Goal: Check status: Check status

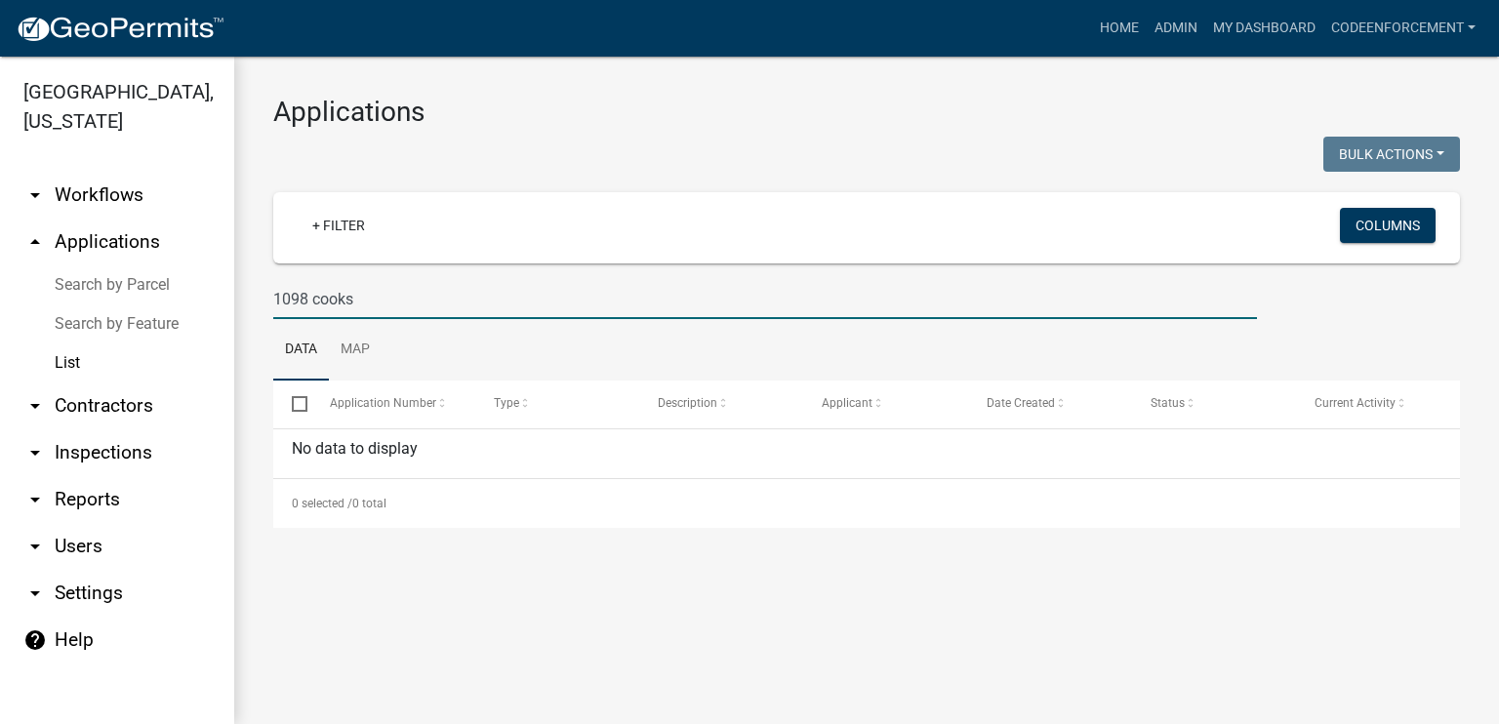
click at [388, 302] on input "1098 cooks" at bounding box center [765, 299] width 984 height 40
type input "1"
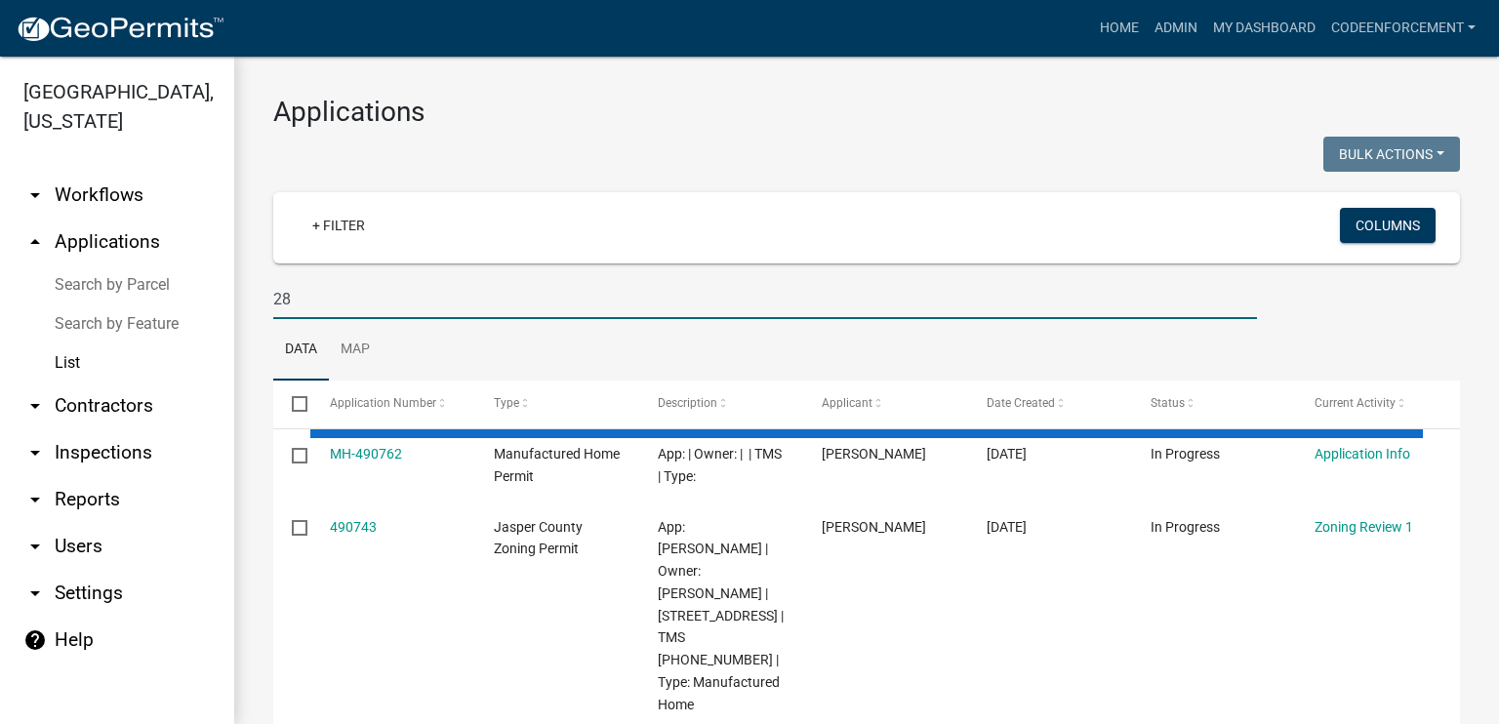
type input "2"
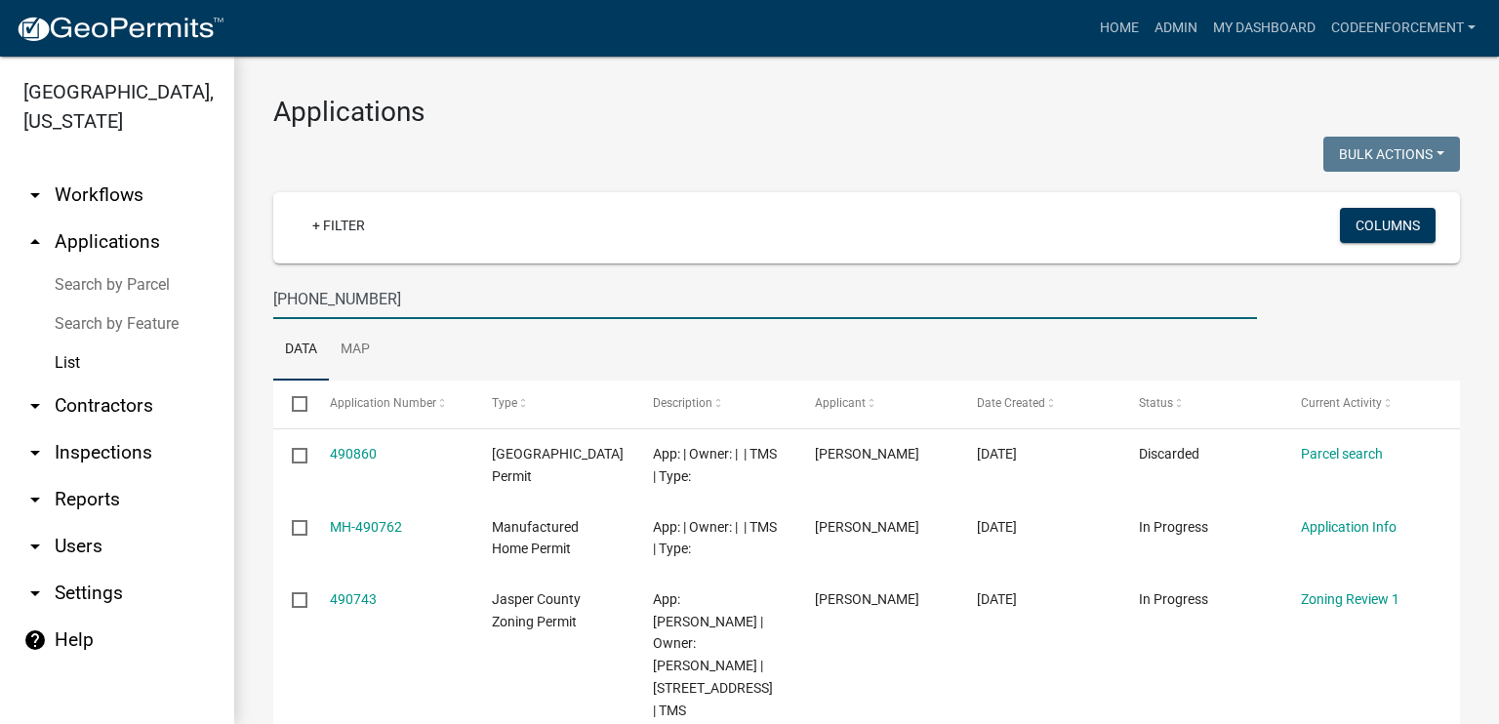
type input "[PHONE_NUMBER]"
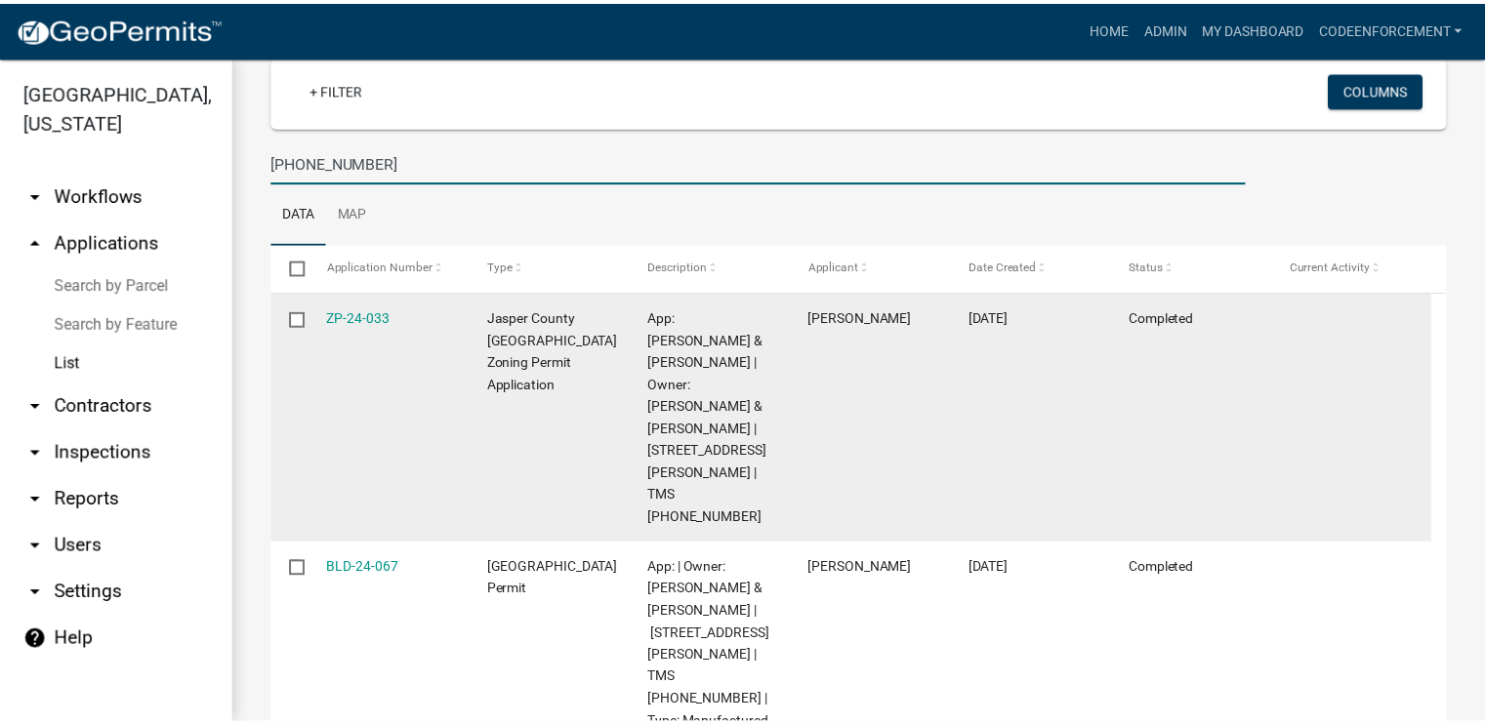
scroll to position [144, 0]
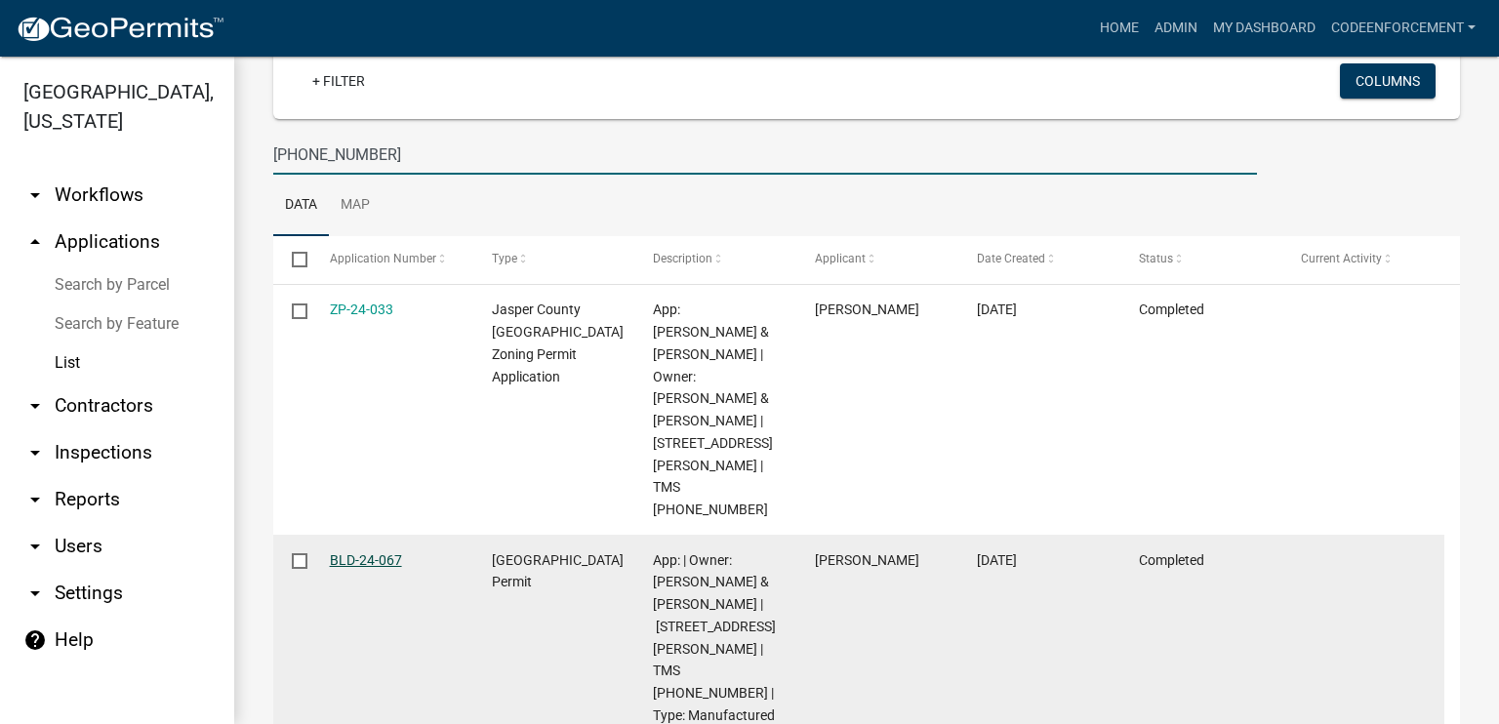
click at [367, 552] on link "BLD-24-067" at bounding box center [366, 560] width 72 height 16
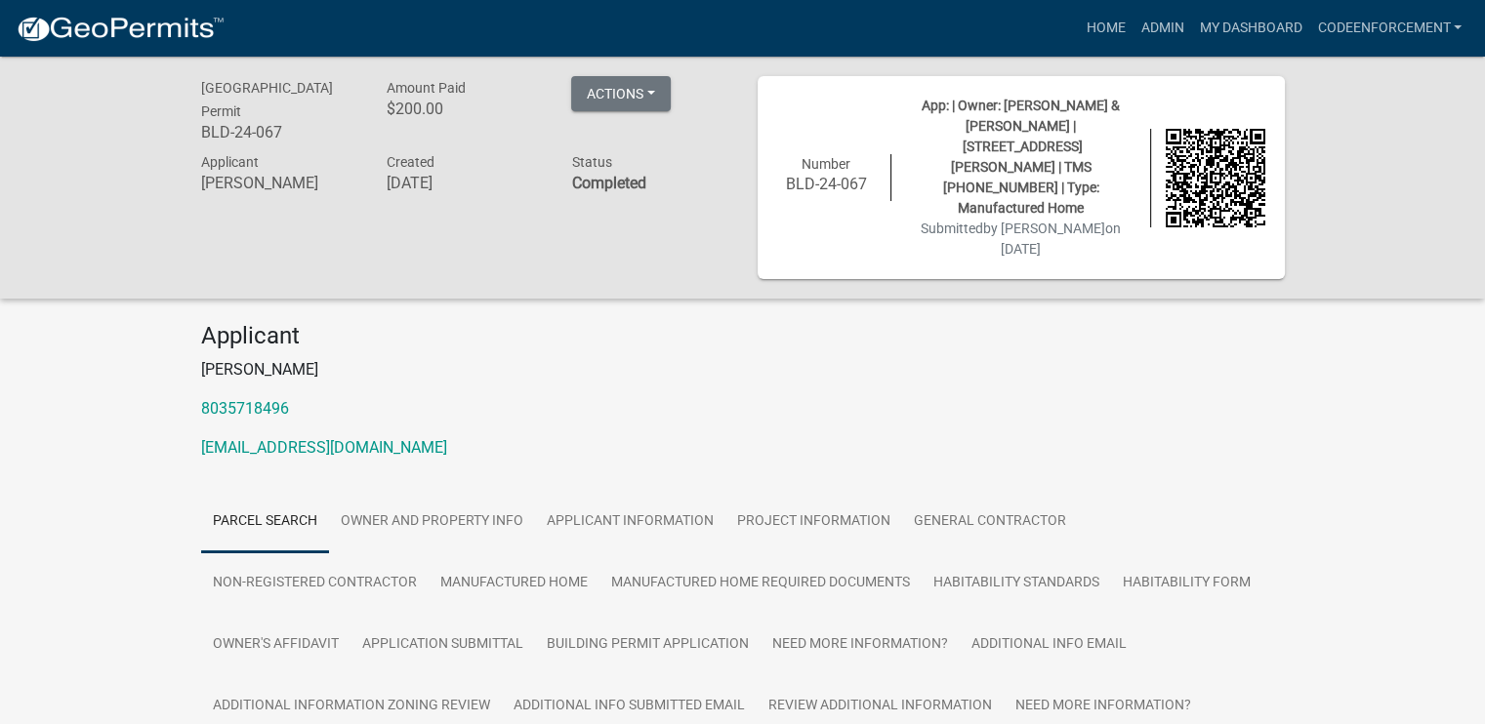
scroll to position [172, 0]
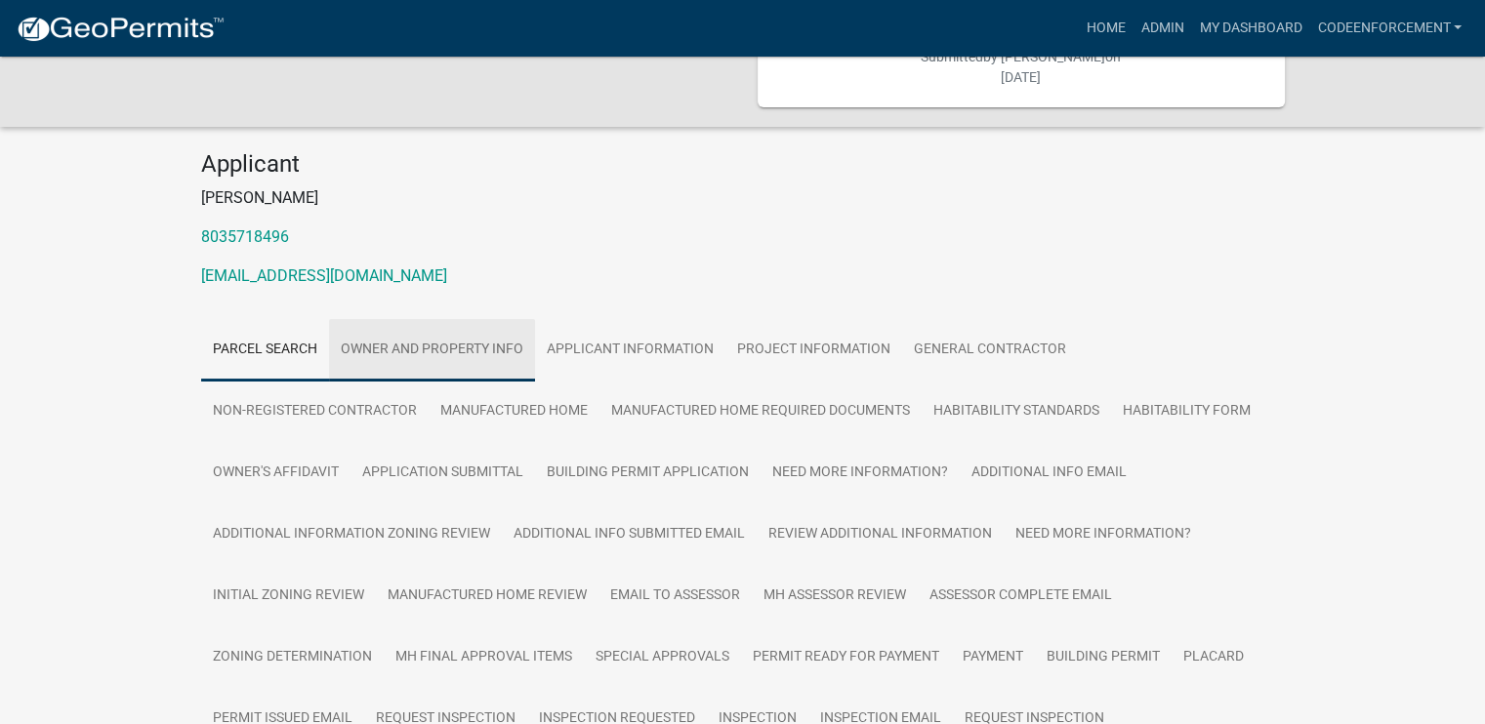
click at [402, 319] on link "Owner and Property Info" at bounding box center [432, 350] width 206 height 62
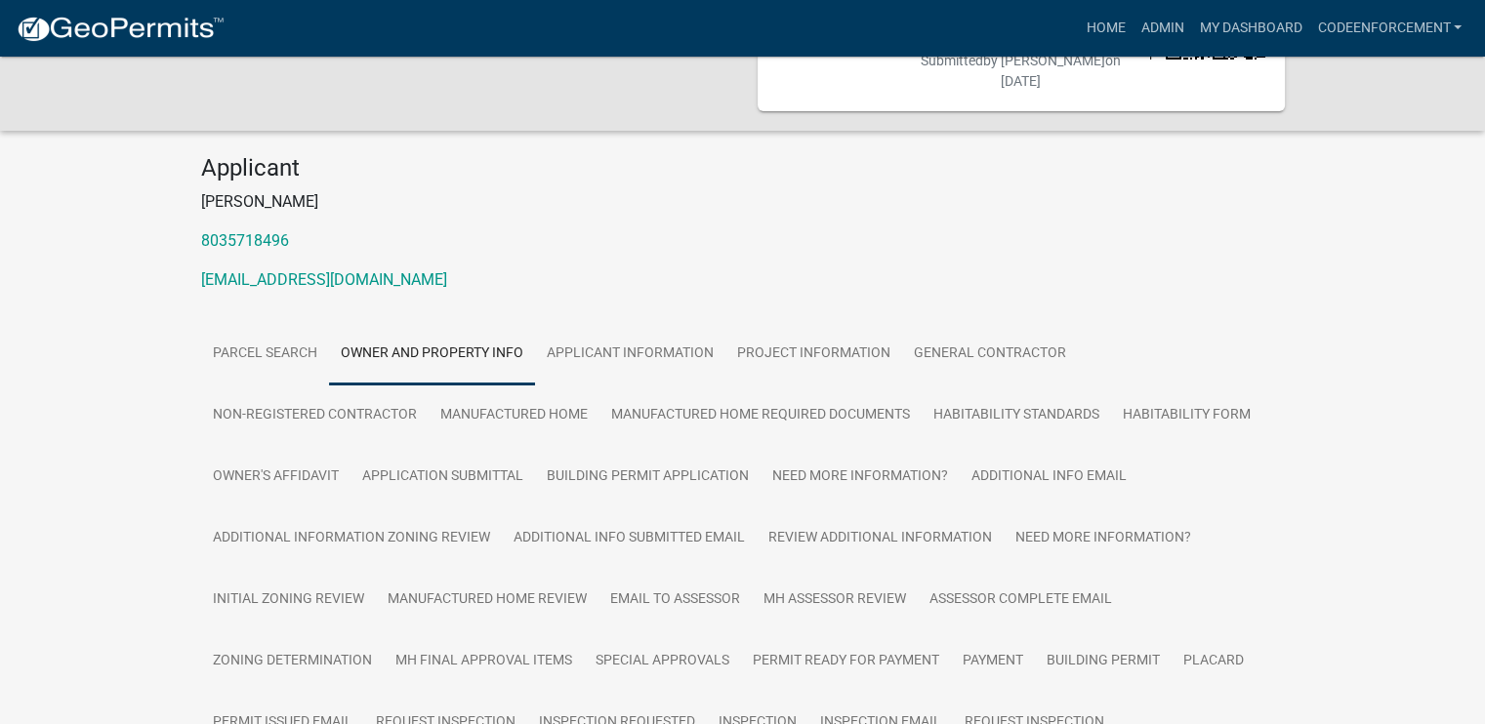
scroll to position [0, 0]
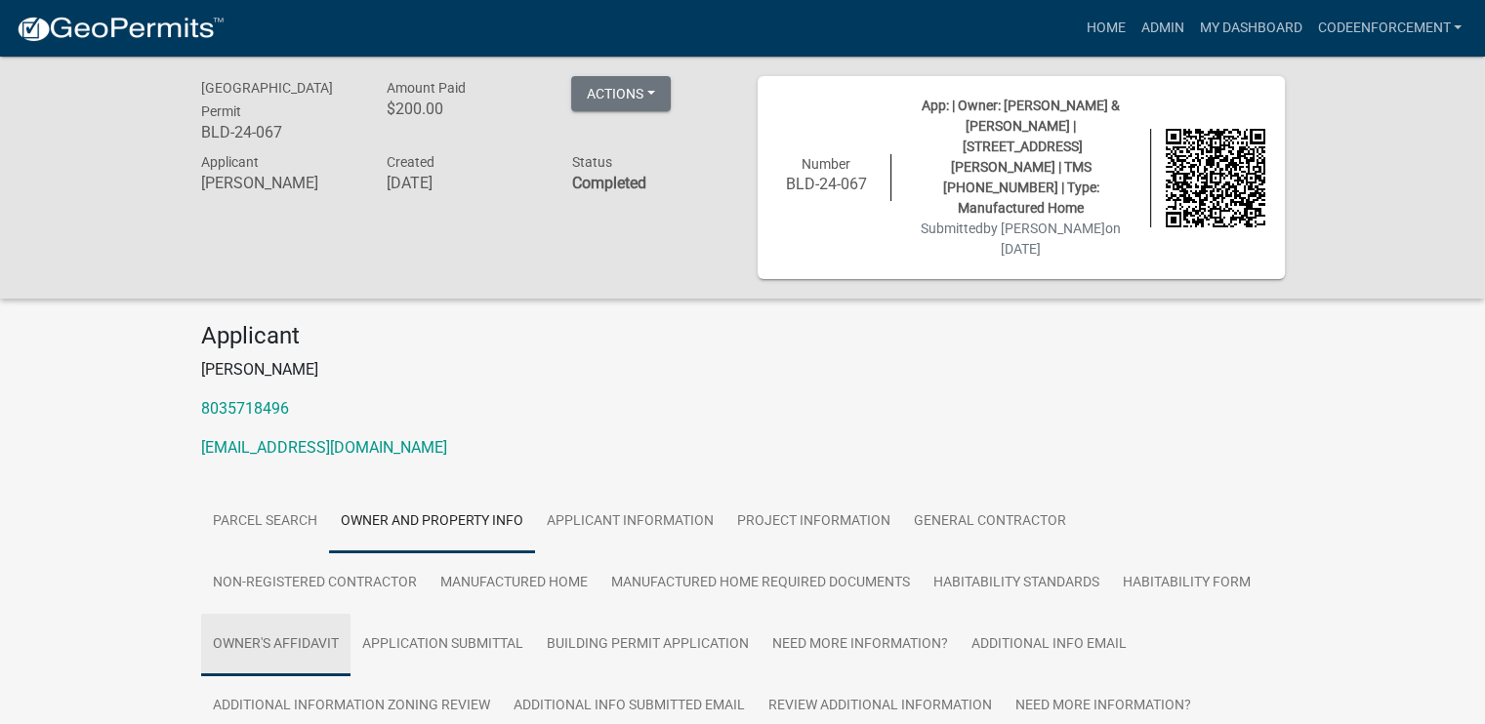
click at [271, 614] on link "Owner's Affidavit" at bounding box center [275, 645] width 149 height 62
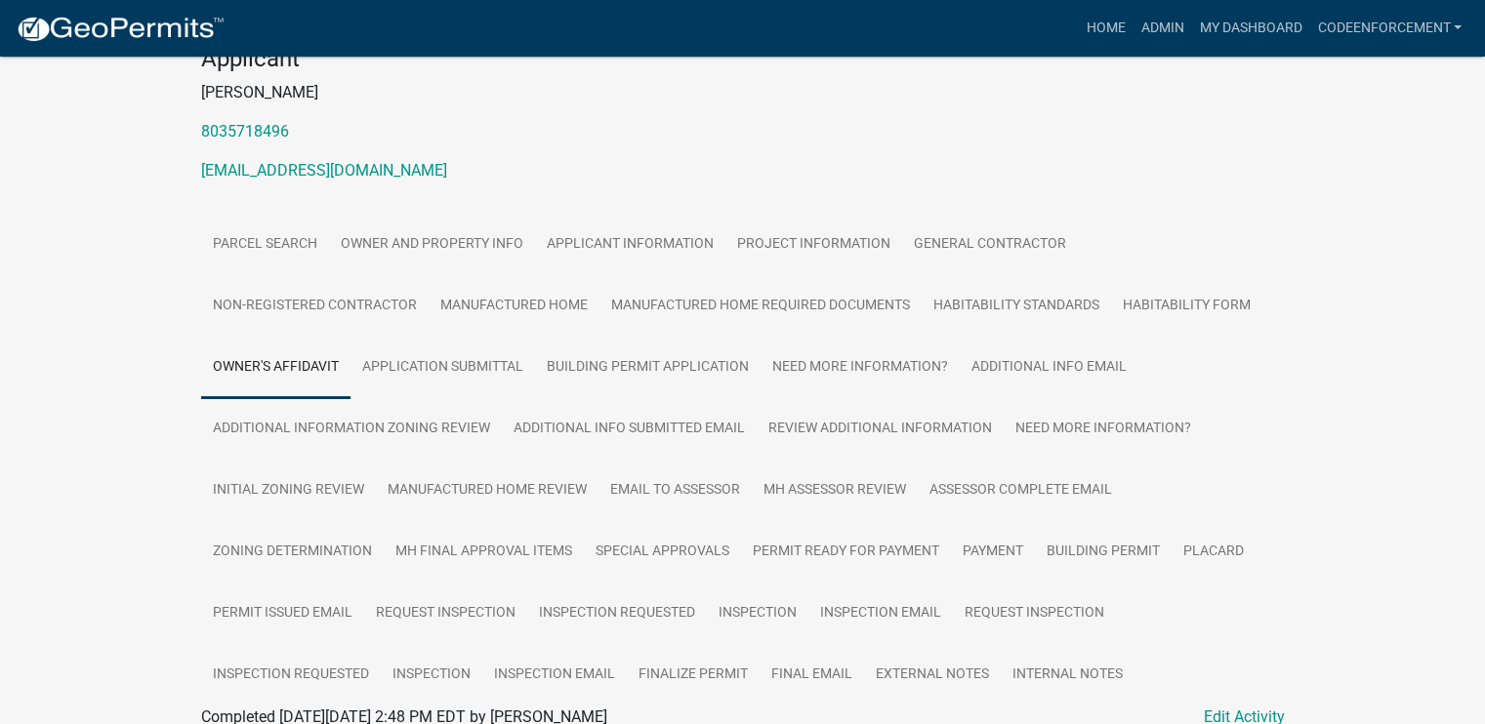
scroll to position [421, 0]
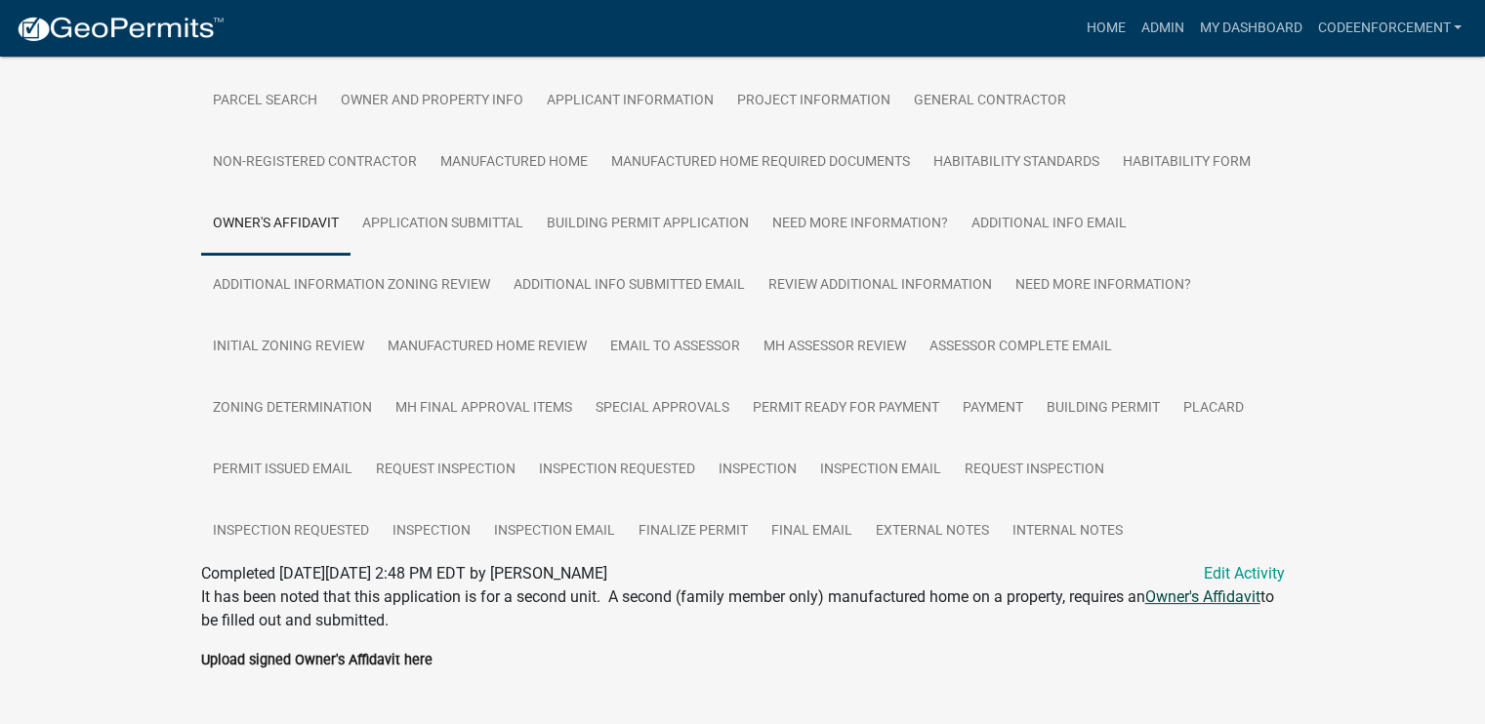
click at [1177, 588] on link "Owner's Affidavit" at bounding box center [1202, 597] width 115 height 19
click at [1043, 501] on link "Internal Notes" at bounding box center [1068, 532] width 134 height 62
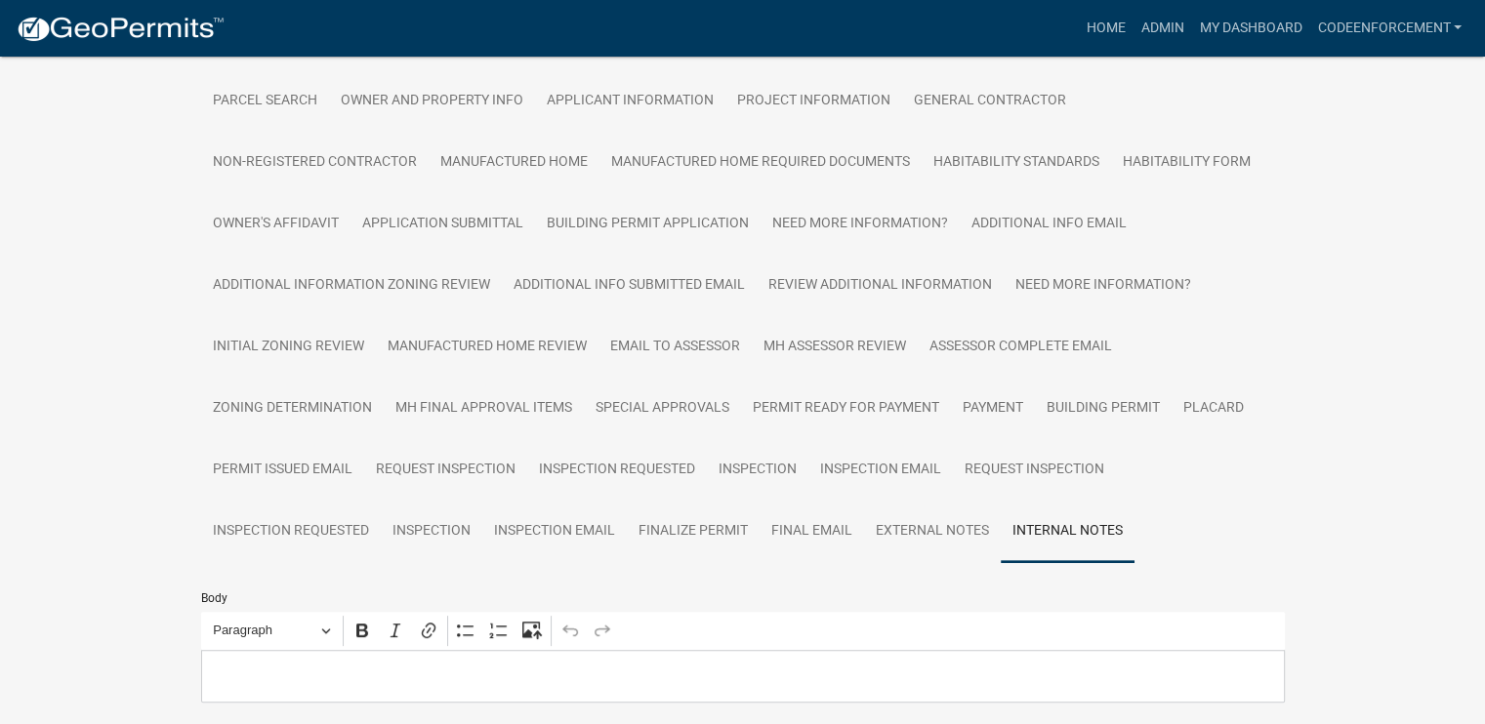
scroll to position [623, 0]
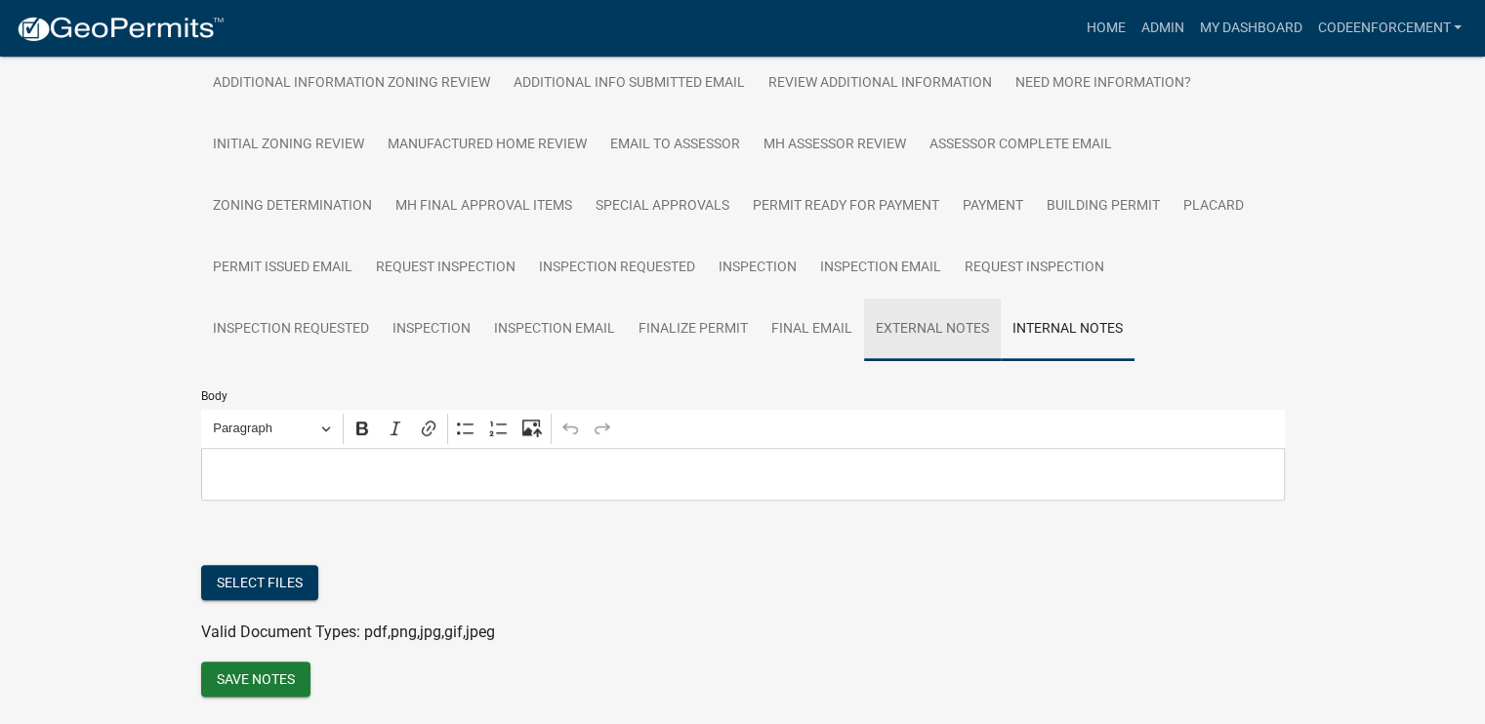
click at [936, 299] on link "External Notes" at bounding box center [932, 330] width 137 height 62
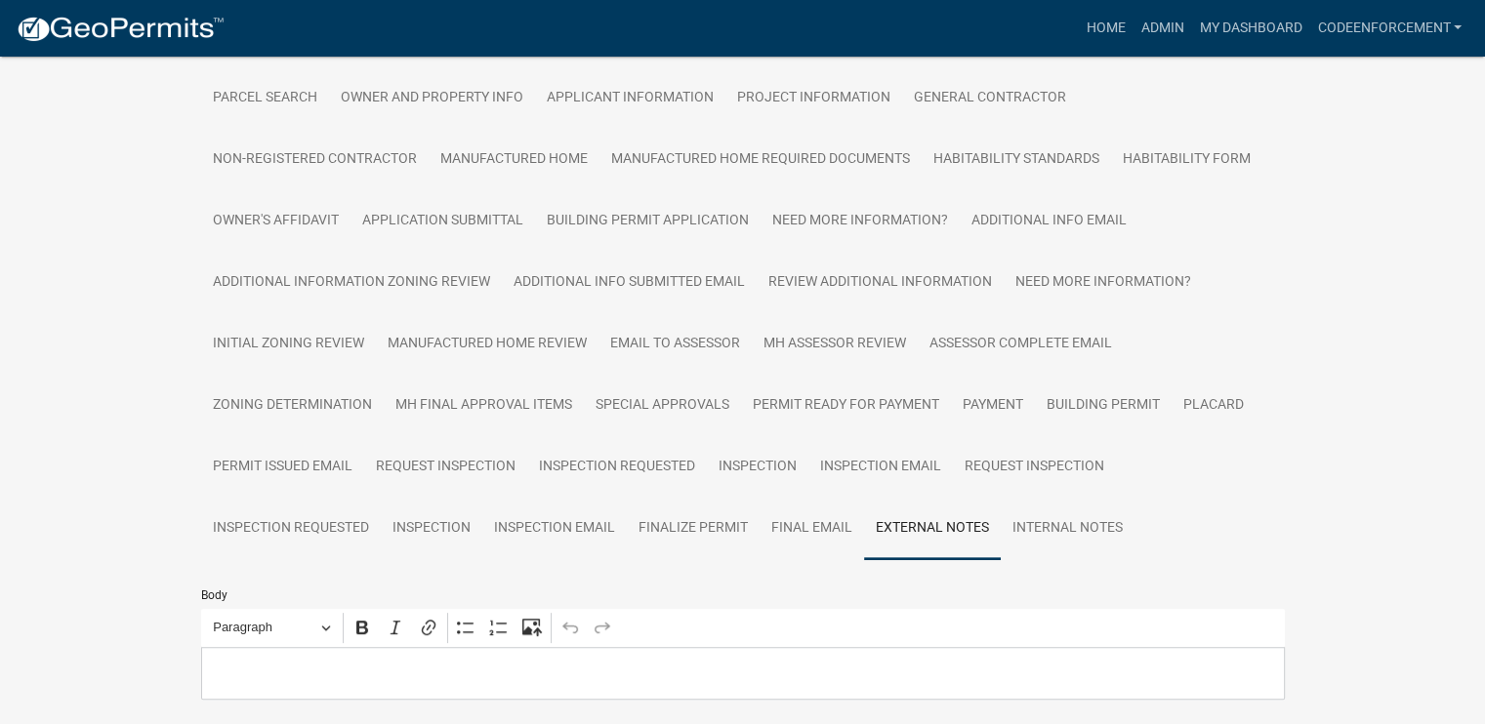
scroll to position [425, 0]
click at [652, 374] on link "Special Approvals" at bounding box center [662, 405] width 157 height 62
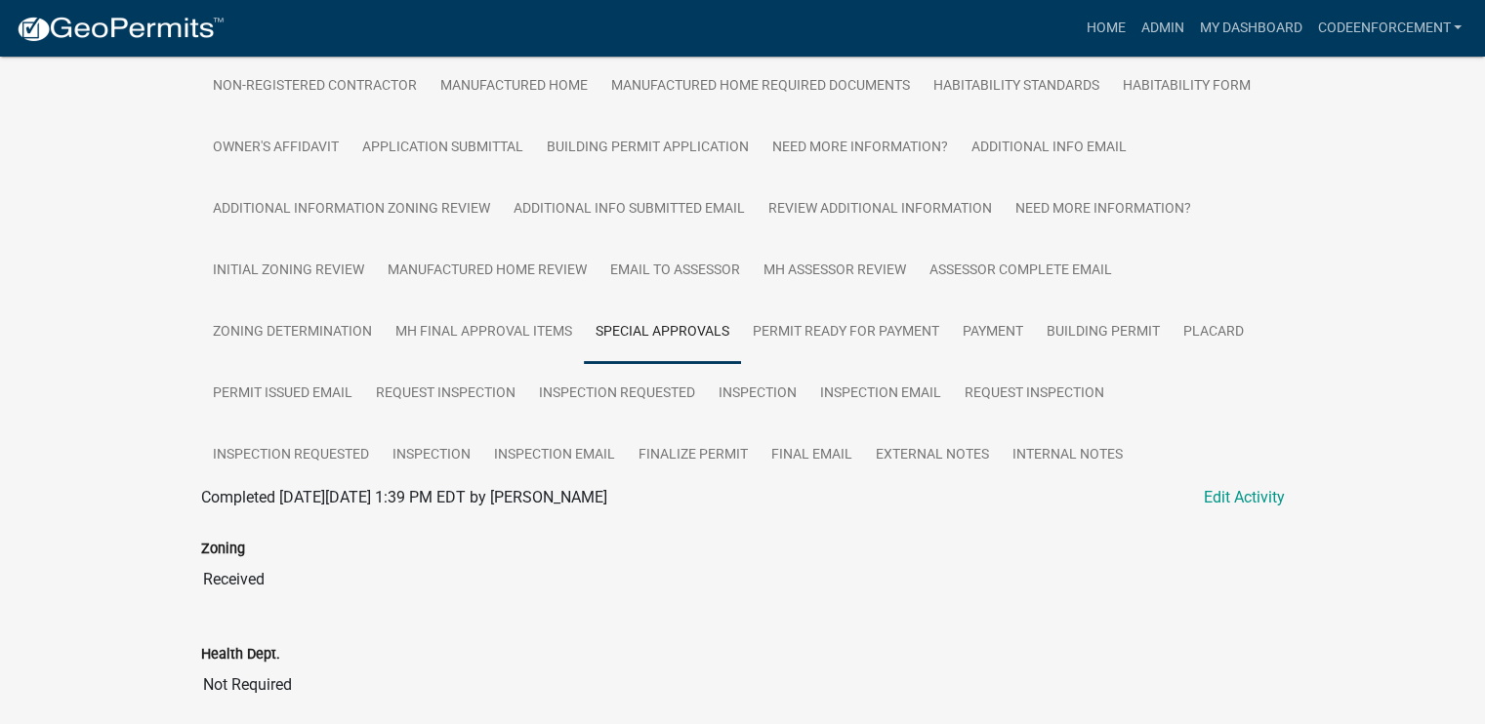
scroll to position [441, 0]
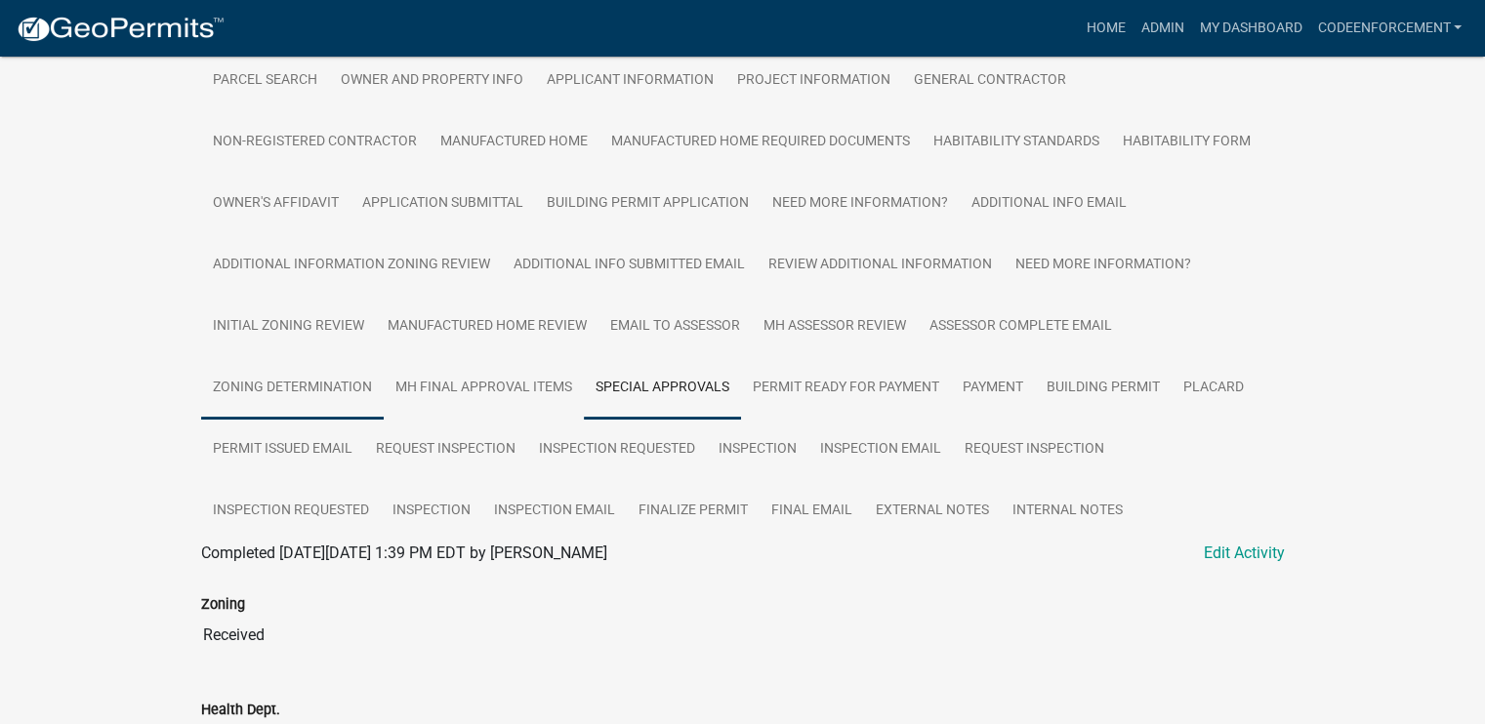
click at [344, 357] on link "Zoning Determination" at bounding box center [292, 388] width 183 height 62
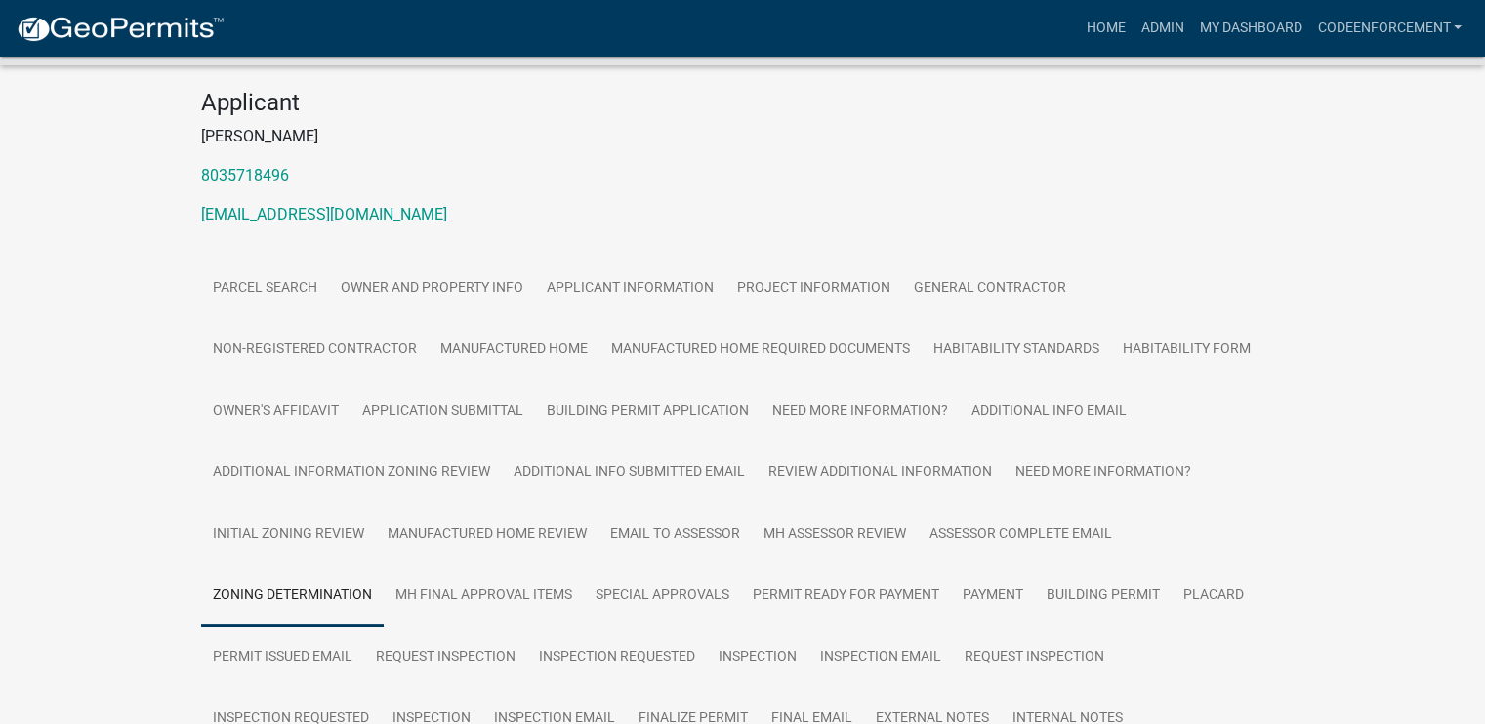
scroll to position [232, 0]
click at [600, 382] on link "Building Permit Application" at bounding box center [647, 413] width 225 height 62
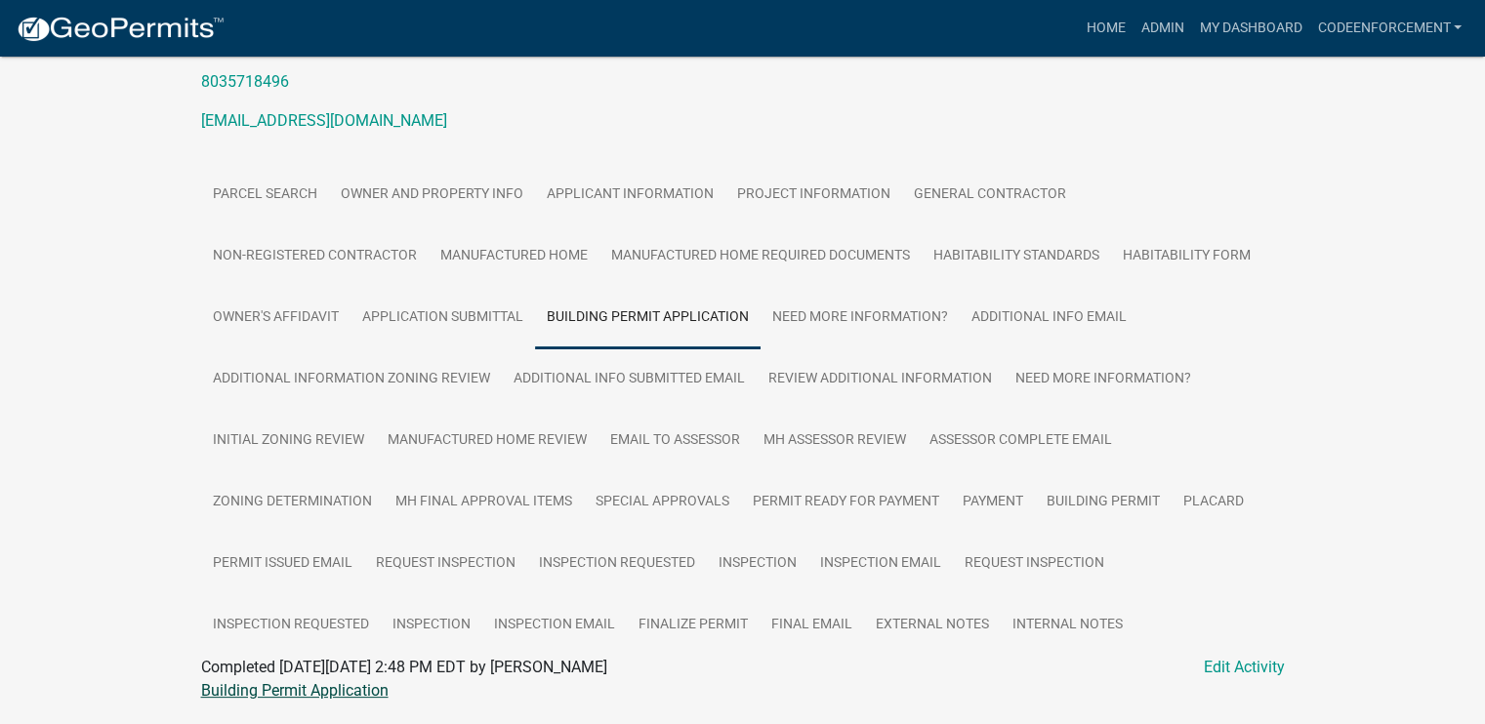
click at [309, 681] on link "Building Permit Application" at bounding box center [294, 690] width 187 height 19
